Goal: Check status: Check status

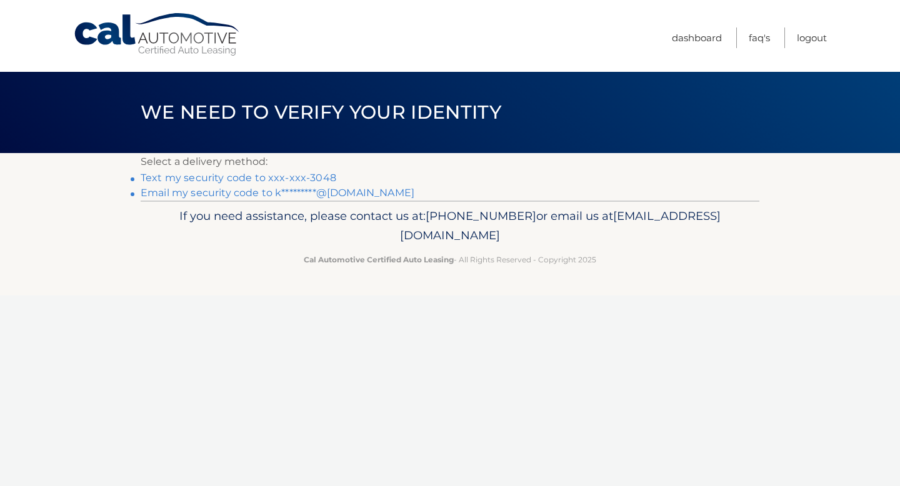
click at [283, 179] on link "Text my security code to xxx-xxx-3048" at bounding box center [239, 178] width 196 height 12
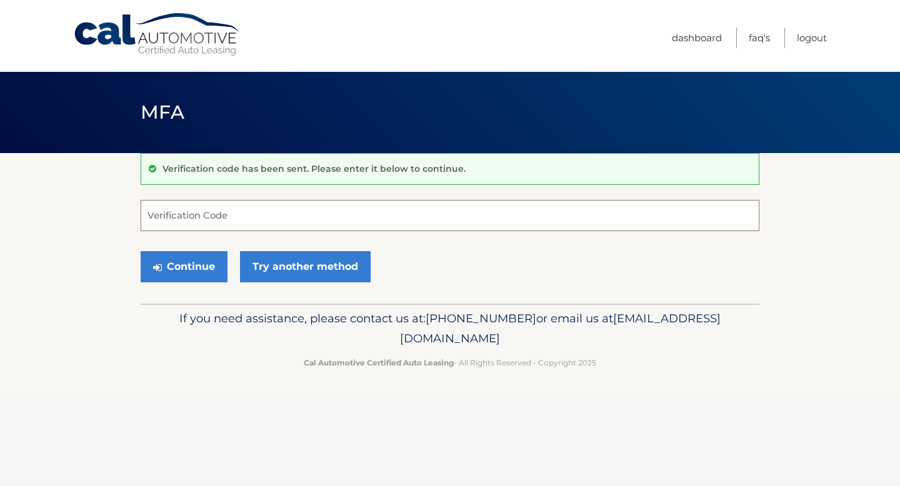
click at [217, 214] on input "Verification Code" at bounding box center [450, 215] width 619 height 31
type input "705017"
click at [204, 267] on button "Continue" at bounding box center [184, 266] width 87 height 31
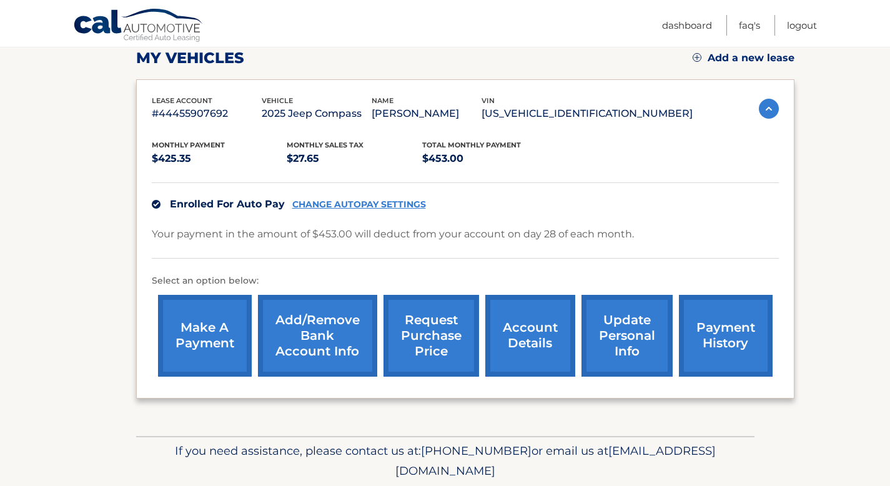
scroll to position [180, 0]
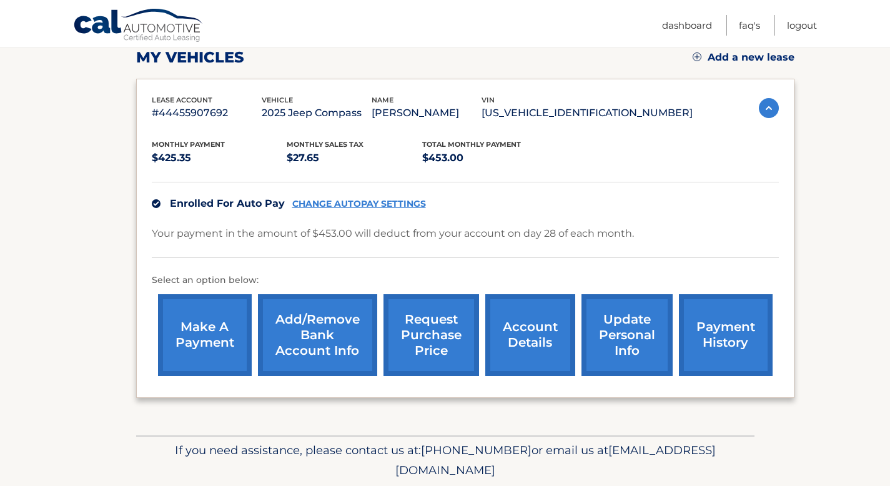
click at [744, 316] on link "payment history" at bounding box center [726, 335] width 94 height 82
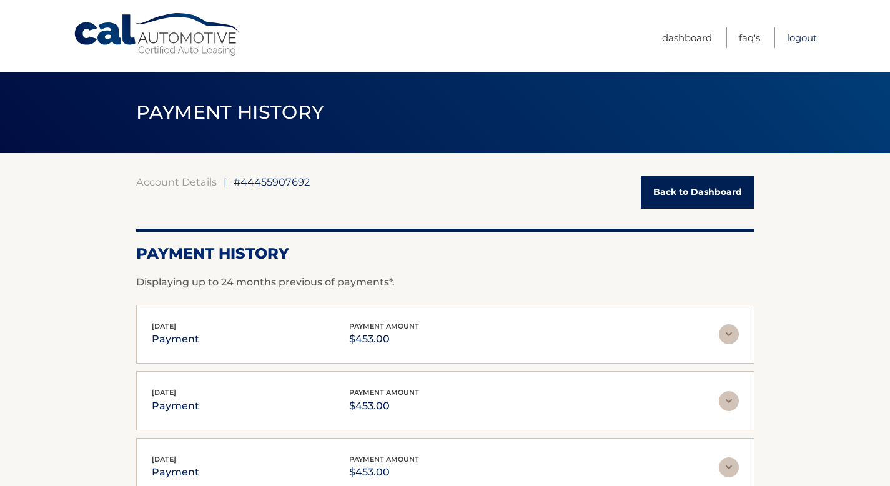
click at [795, 37] on link "Logout" at bounding box center [802, 37] width 30 height 21
